Goal: Task Accomplishment & Management: Complete application form

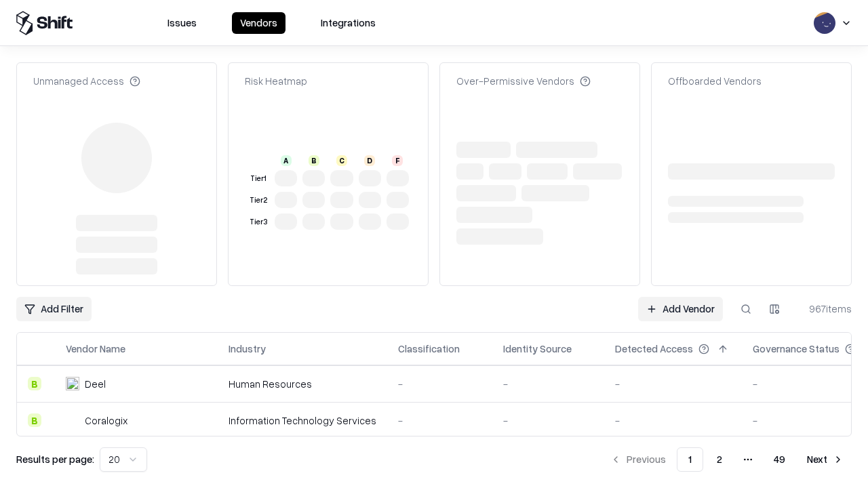
click at [680, 297] on link "Add Vendor" at bounding box center [680, 309] width 85 height 24
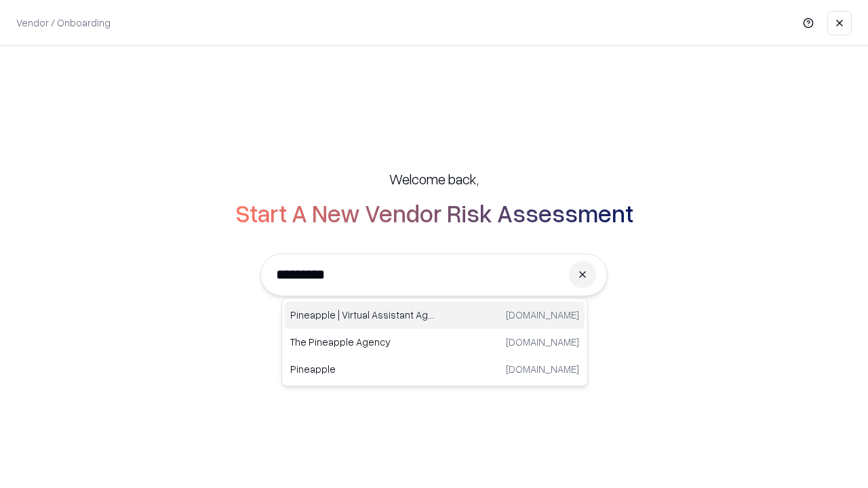
click at [435, 315] on div "Pineapple | Virtual Assistant Agency [DOMAIN_NAME]" at bounding box center [435, 315] width 300 height 27
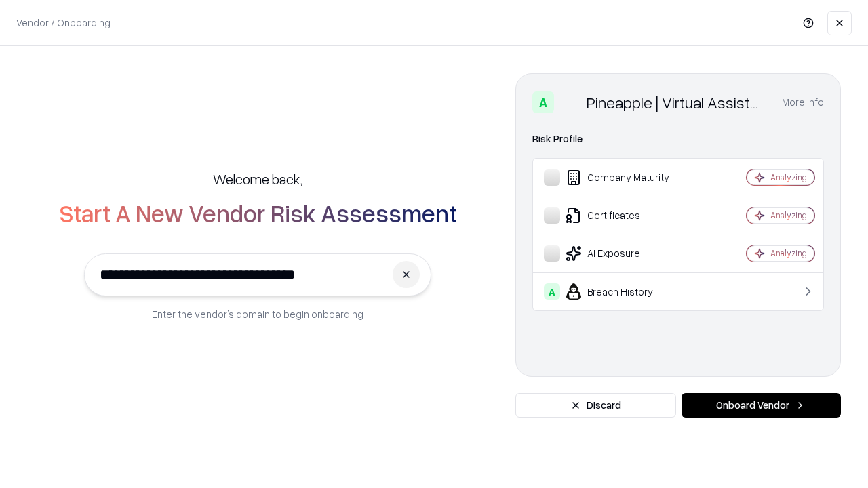
type input "**********"
click at [761, 405] on button "Onboard Vendor" at bounding box center [760, 405] width 159 height 24
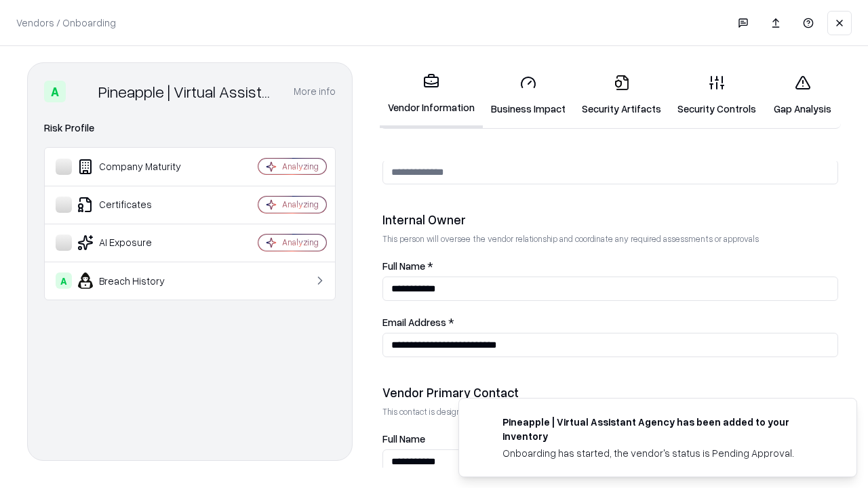
scroll to position [702, 0]
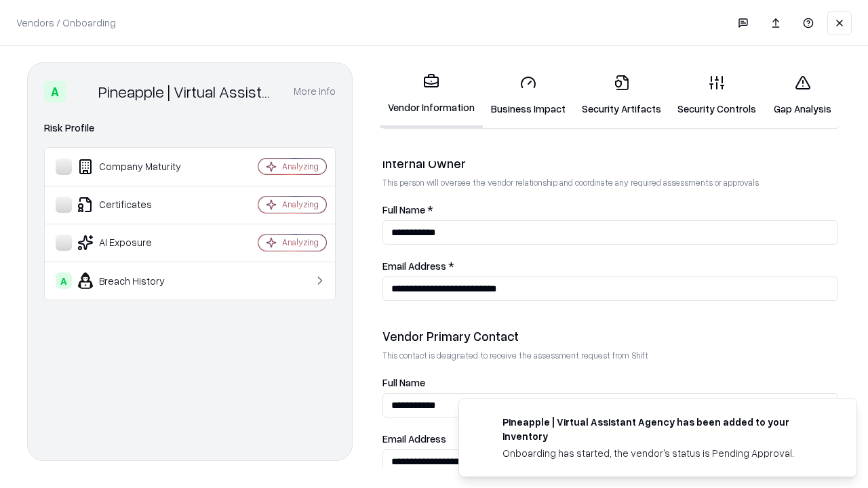
click at [528, 95] on link "Business Impact" at bounding box center [528, 95] width 91 height 63
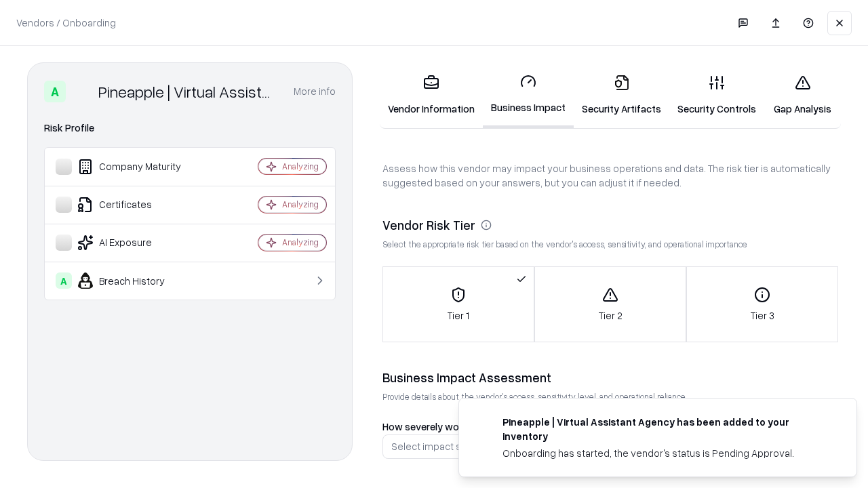
click at [802, 95] on link "Gap Analysis" at bounding box center [802, 95] width 77 height 63
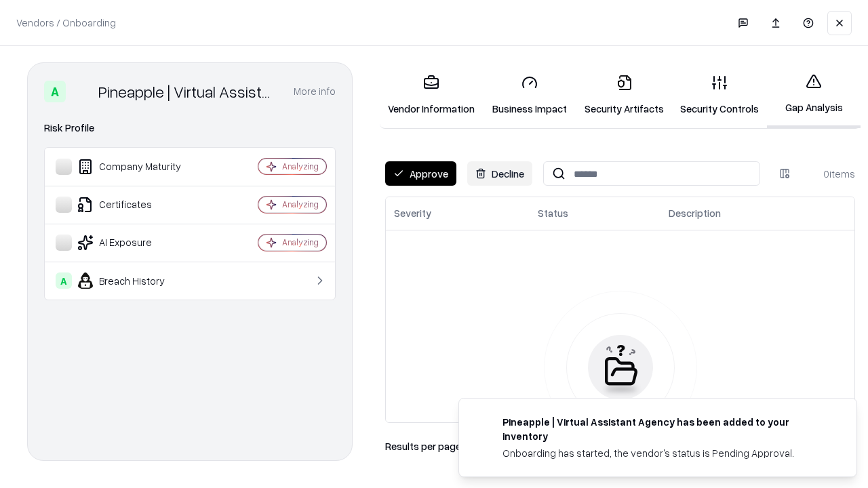
click at [420, 174] on button "Approve" at bounding box center [420, 173] width 71 height 24
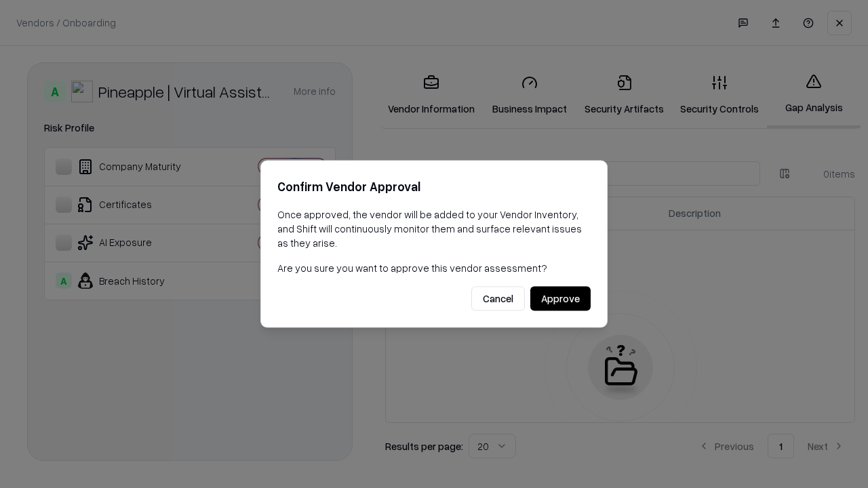
click at [560, 298] on button "Approve" at bounding box center [560, 299] width 60 height 24
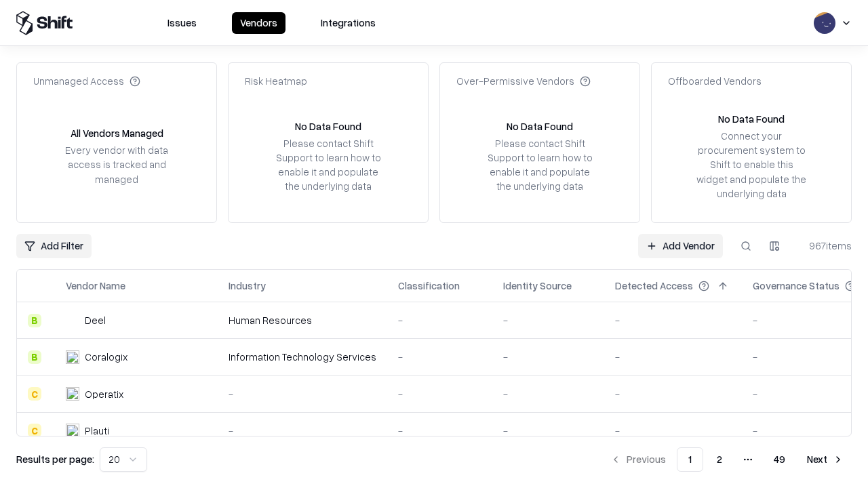
type input "**********"
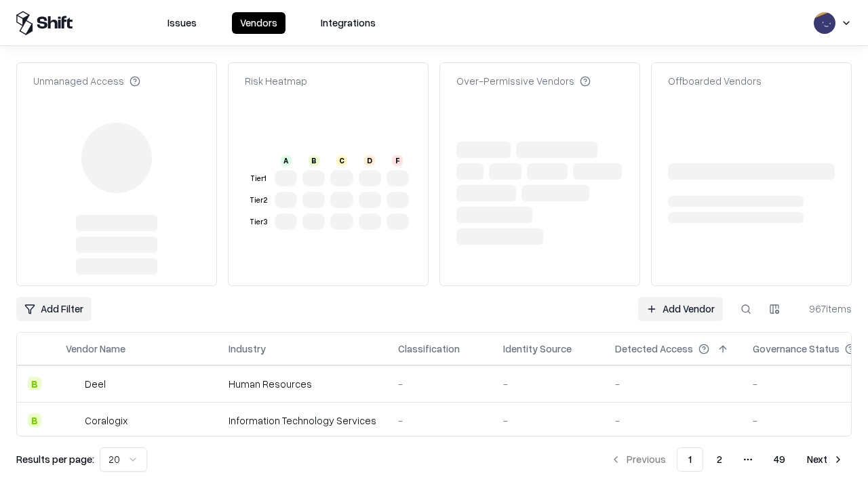
click at [680, 297] on link "Add Vendor" at bounding box center [680, 309] width 85 height 24
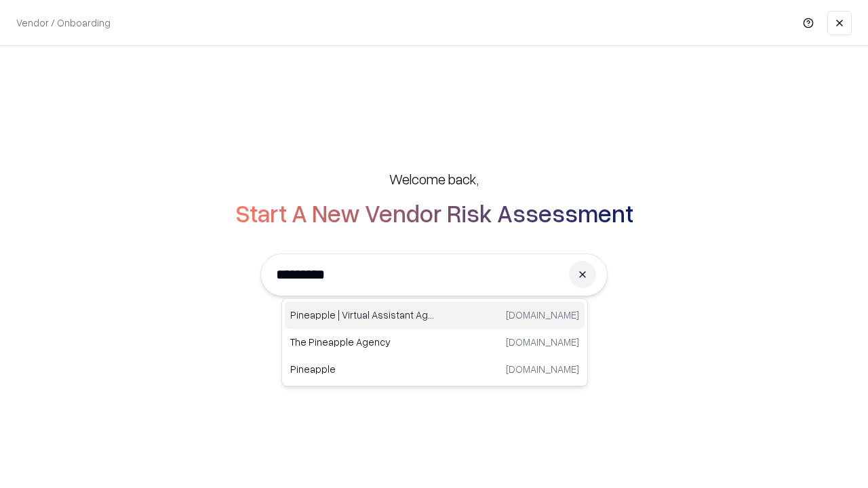
click at [435, 315] on div "Pineapple | Virtual Assistant Agency [DOMAIN_NAME]" at bounding box center [435, 315] width 300 height 27
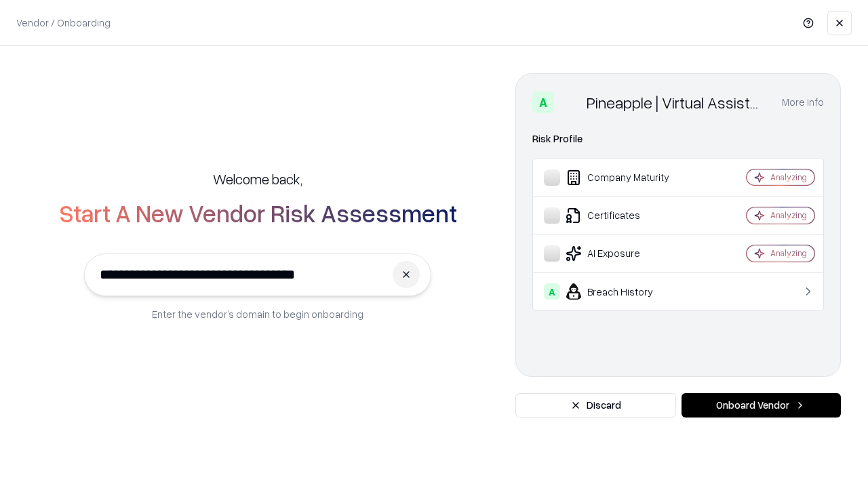
type input "**********"
click at [761, 405] on button "Onboard Vendor" at bounding box center [760, 405] width 159 height 24
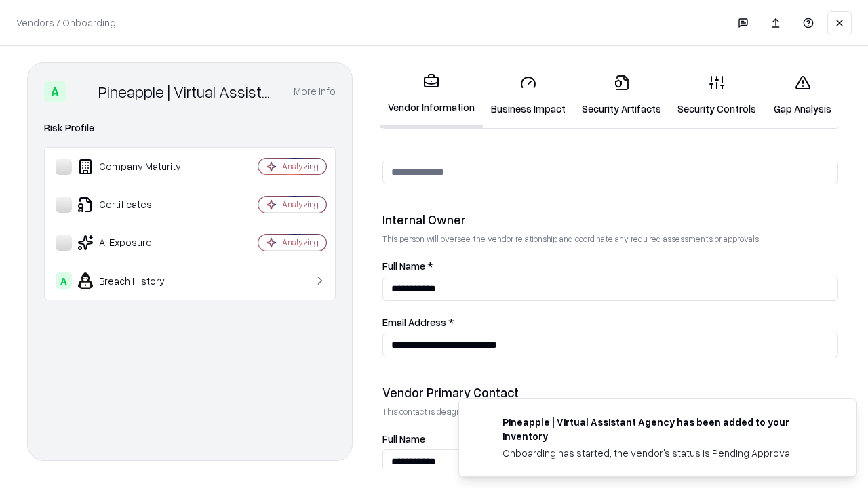
scroll to position [702, 0]
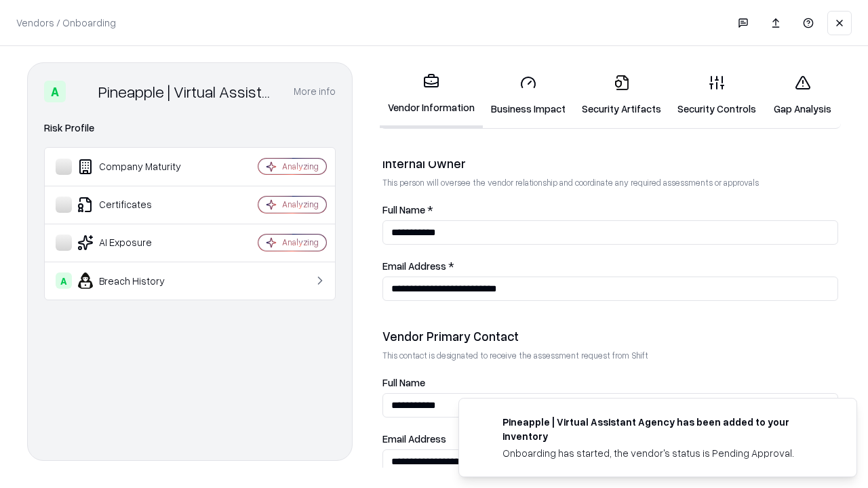
click at [802, 95] on link "Gap Analysis" at bounding box center [802, 95] width 77 height 63
